Goal: Check status: Check status

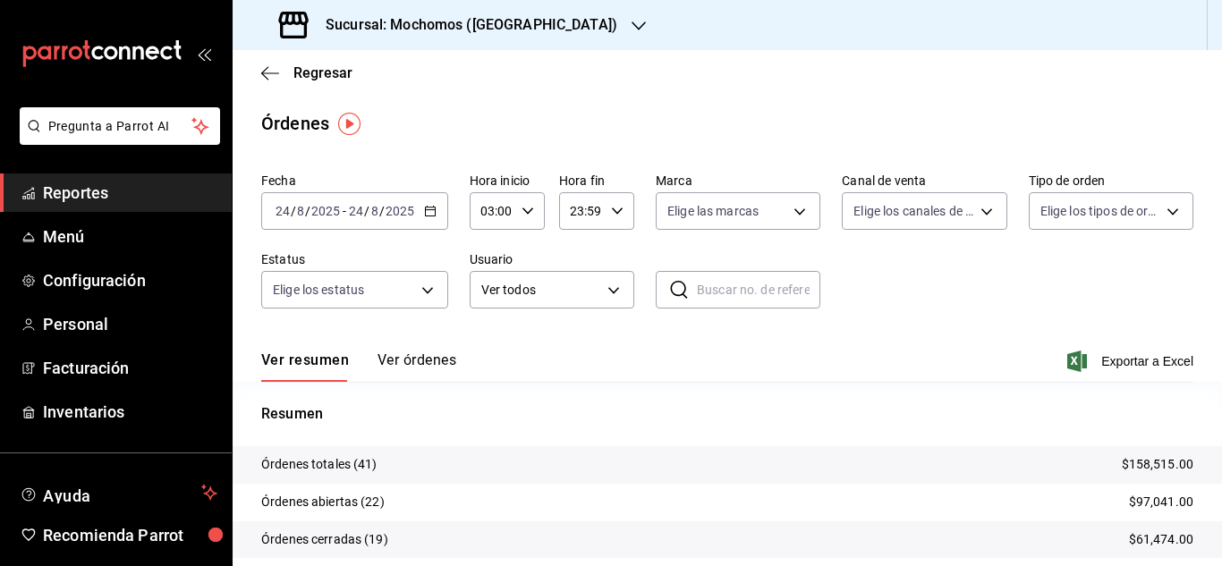
click at [102, 189] on span "Reportes" at bounding box center [130, 193] width 174 height 24
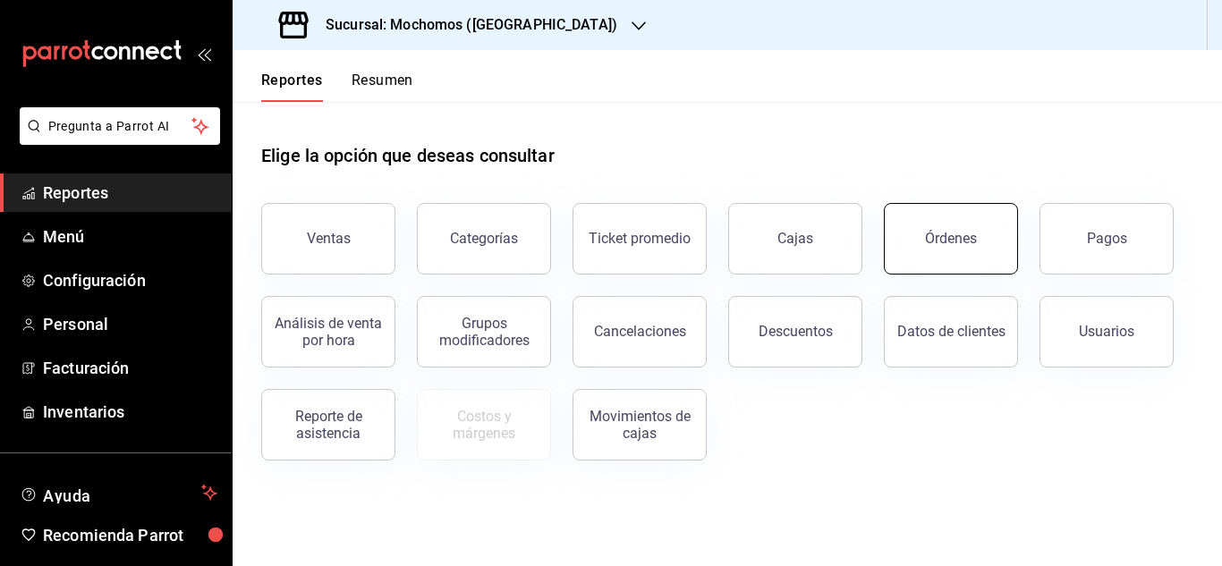
click at [934, 241] on div "Órdenes" at bounding box center [951, 238] width 52 height 17
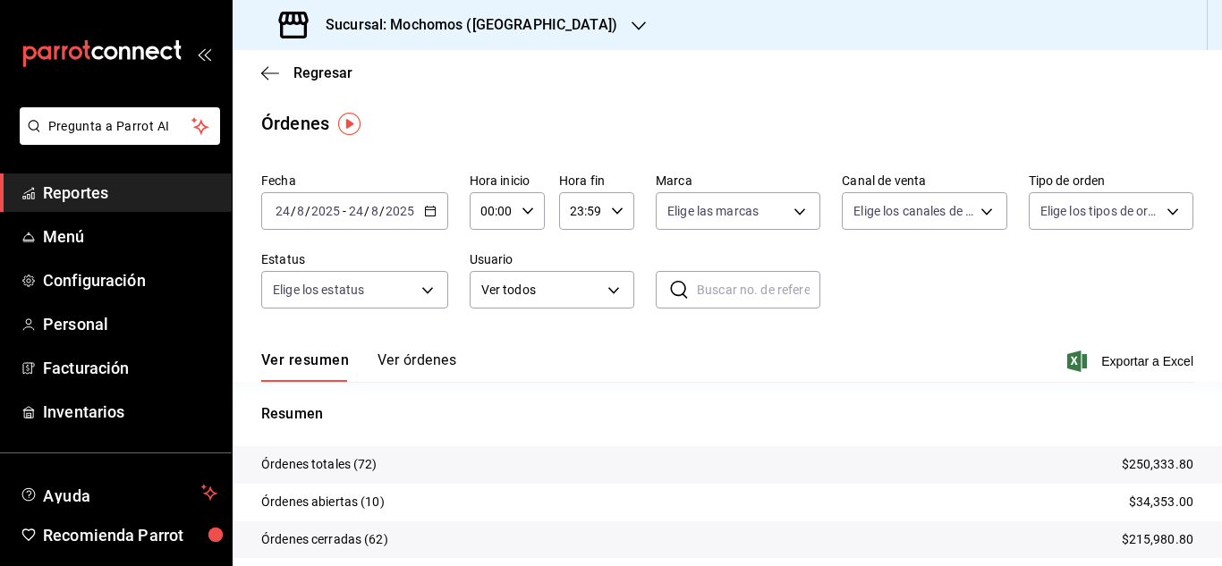
click at [286, 209] on input "24" at bounding box center [283, 211] width 16 height 14
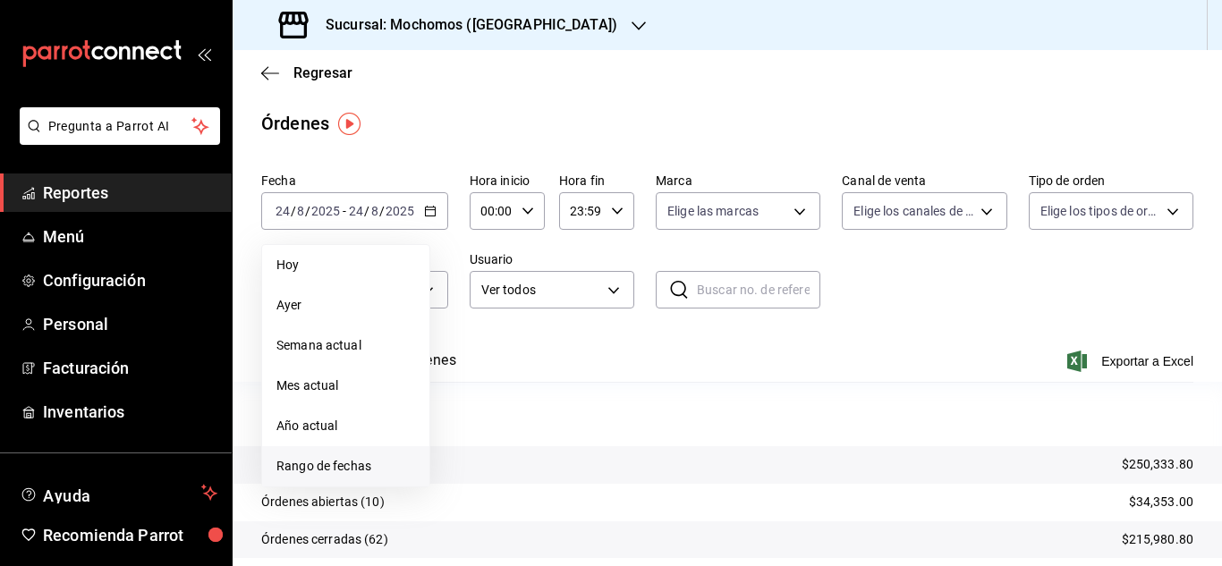
click at [335, 464] on span "Rango de fechas" at bounding box center [345, 466] width 139 height 19
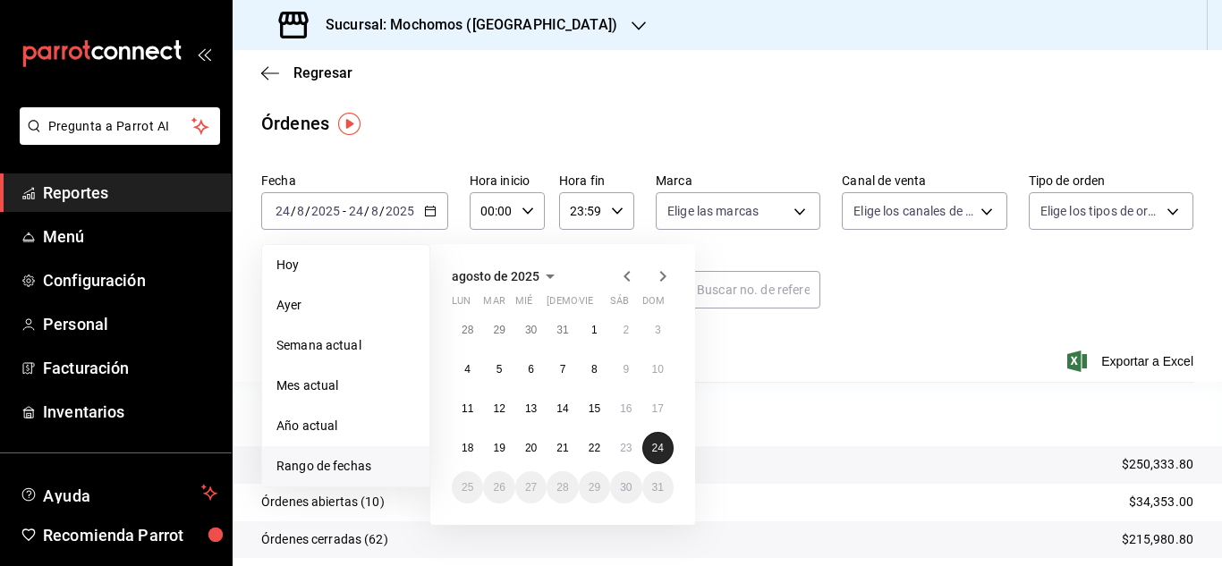
click at [650, 445] on button "24" at bounding box center [657, 448] width 31 height 32
click at [661, 453] on abbr "24" at bounding box center [658, 448] width 12 height 13
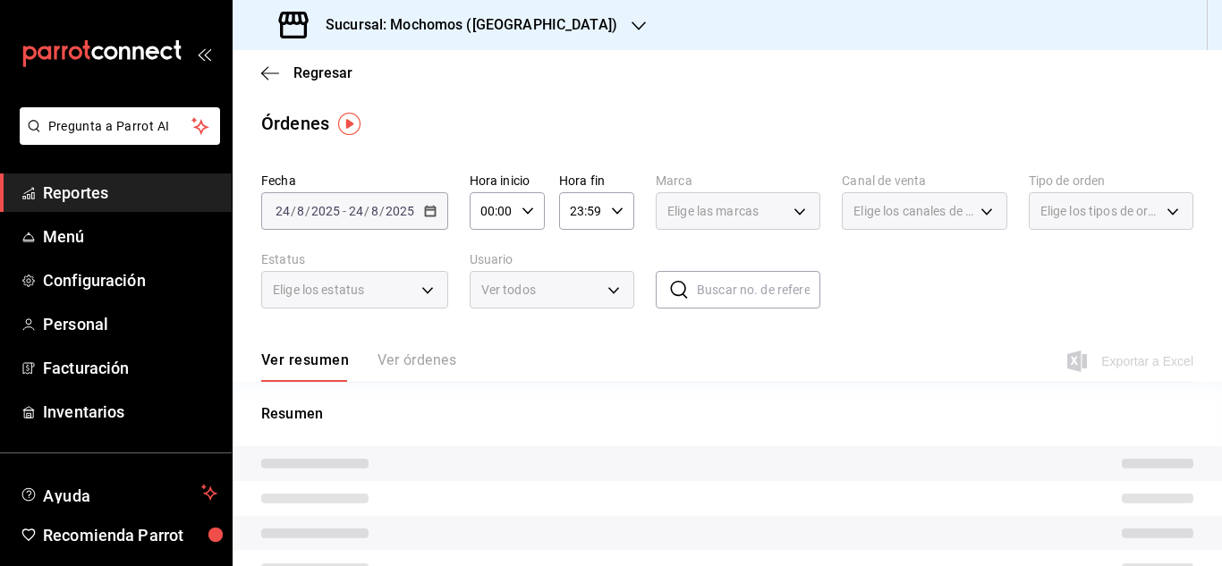
click at [661, 453] on tr at bounding box center [727, 463] width 989 height 35
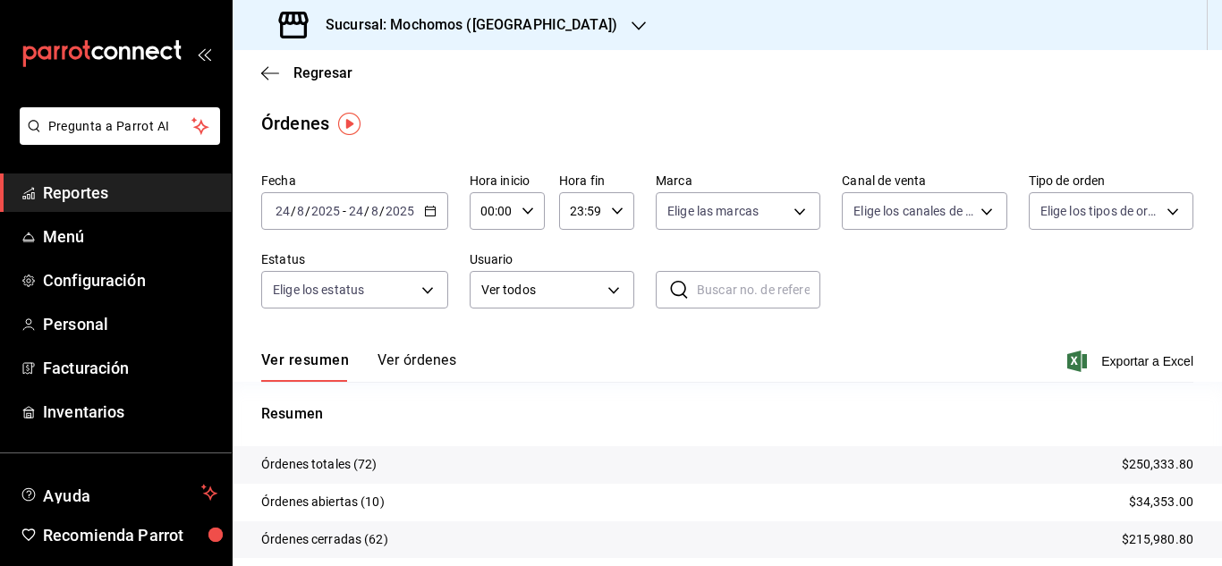
click at [529, 210] on icon "button" at bounding box center [527, 211] width 13 height 13
click at [489, 296] on span "03" at bounding box center [487, 296] width 8 height 14
type input "03:00"
